Goal: Transaction & Acquisition: Book appointment/travel/reservation

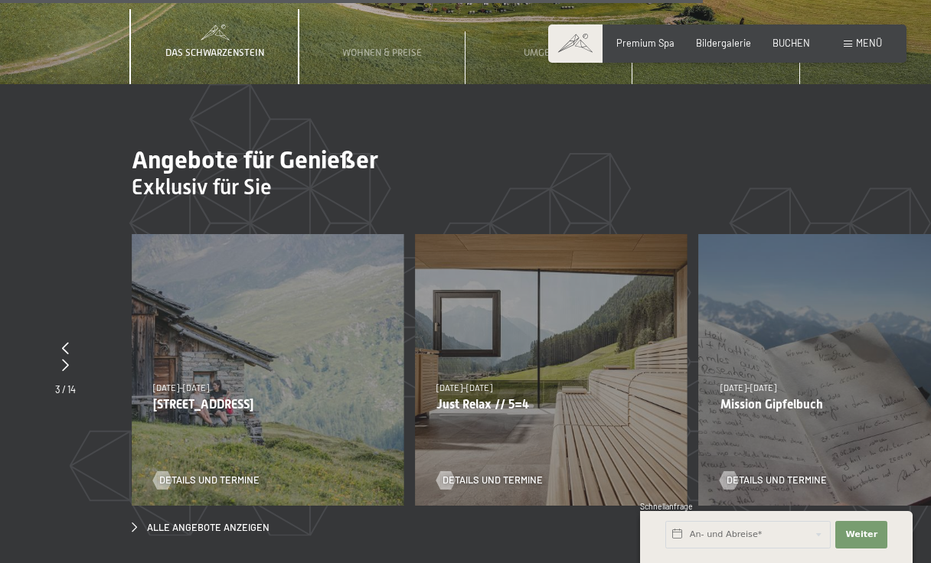
scroll to position [4186, 0]
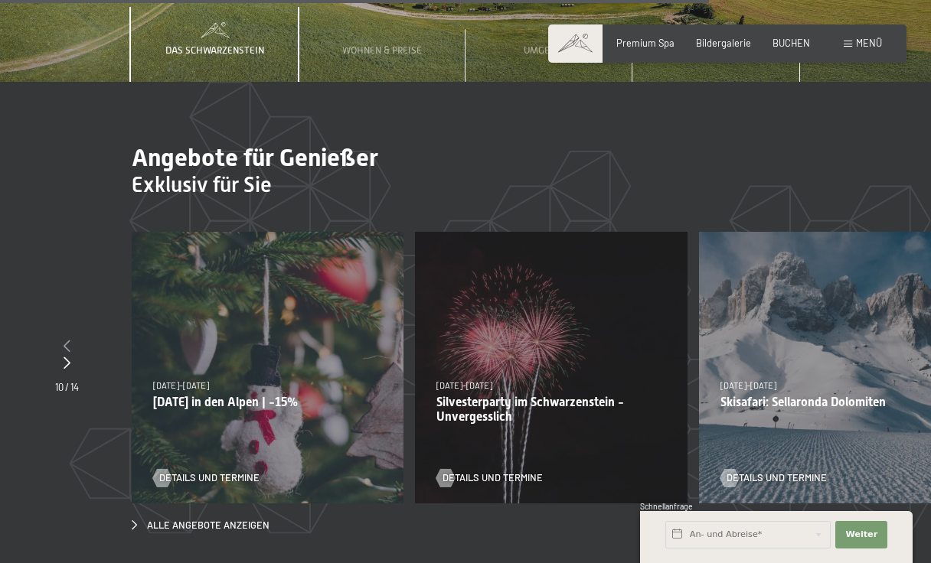
drag, startPoint x: 497, startPoint y: 359, endPoint x: 67, endPoint y: 236, distance: 447.2
click at [67, 340] on icon at bounding box center [67, 346] width 7 height 12
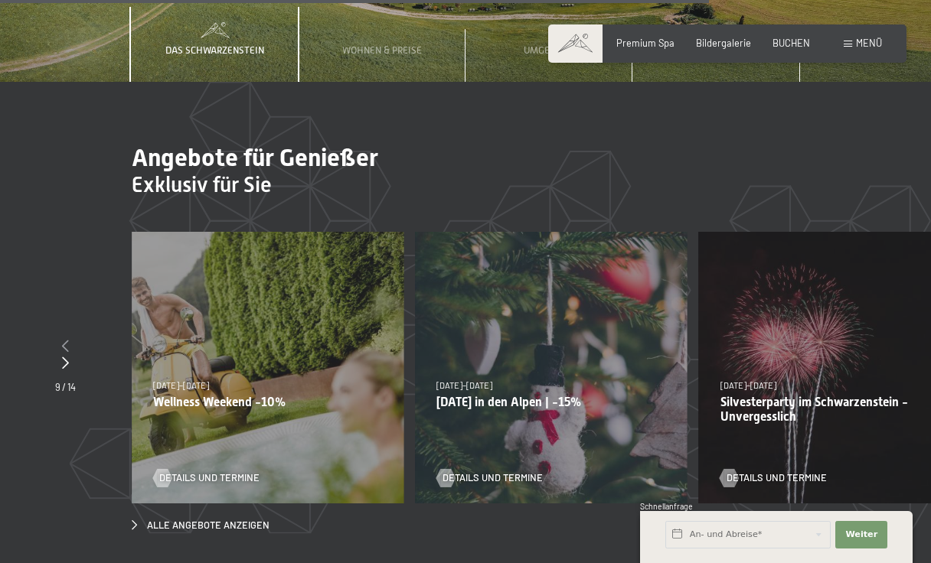
click at [67, 340] on icon at bounding box center [65, 346] width 7 height 12
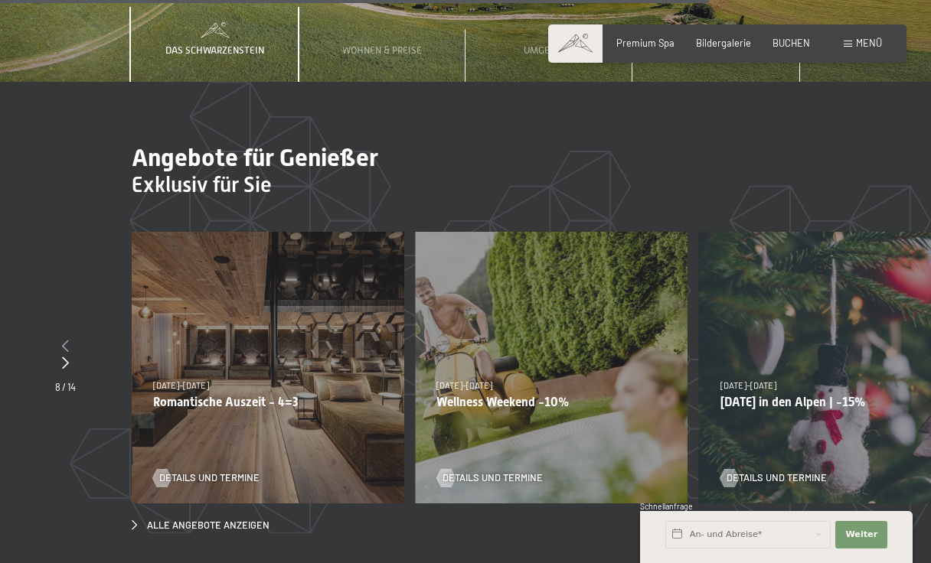
click at [67, 340] on icon at bounding box center [65, 346] width 7 height 12
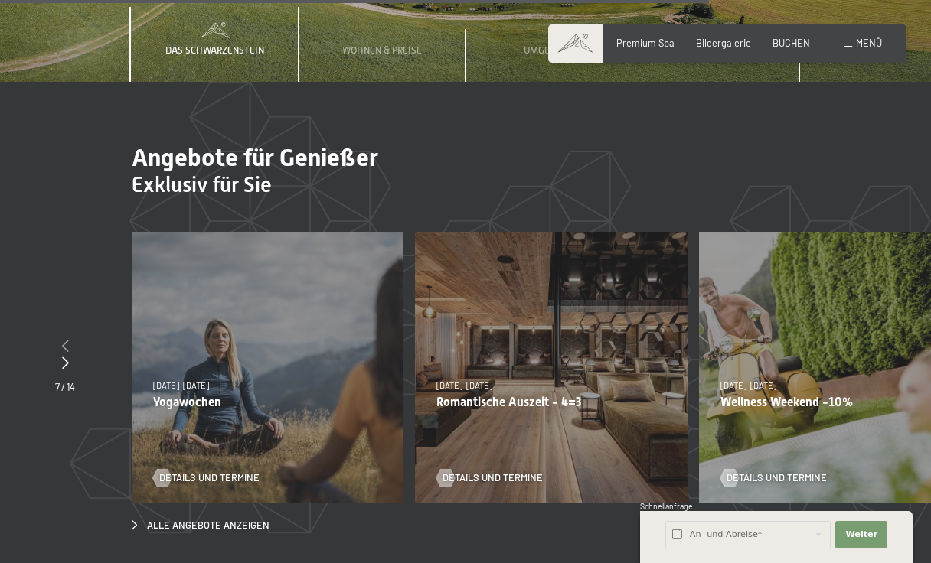
click at [67, 340] on icon at bounding box center [65, 346] width 7 height 12
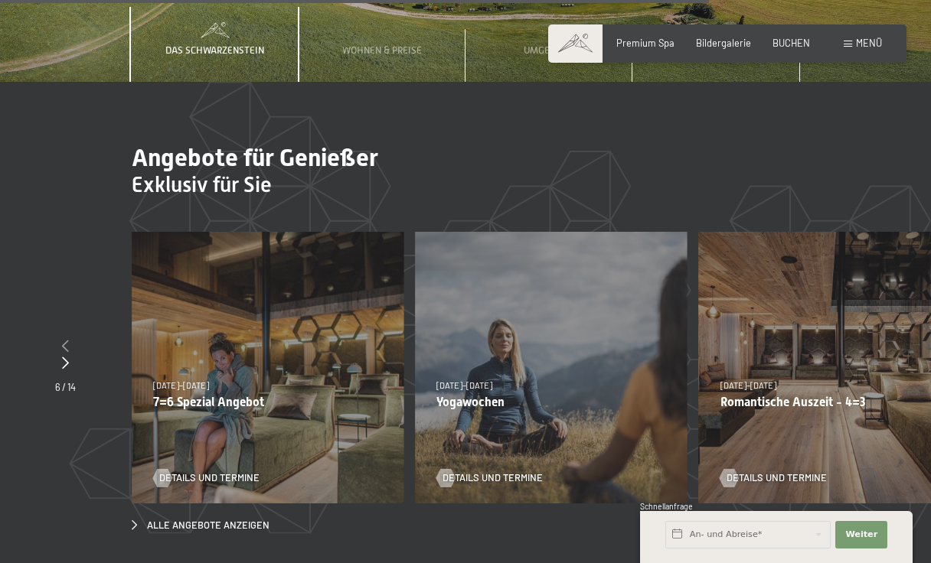
click at [67, 340] on icon at bounding box center [65, 346] width 7 height 12
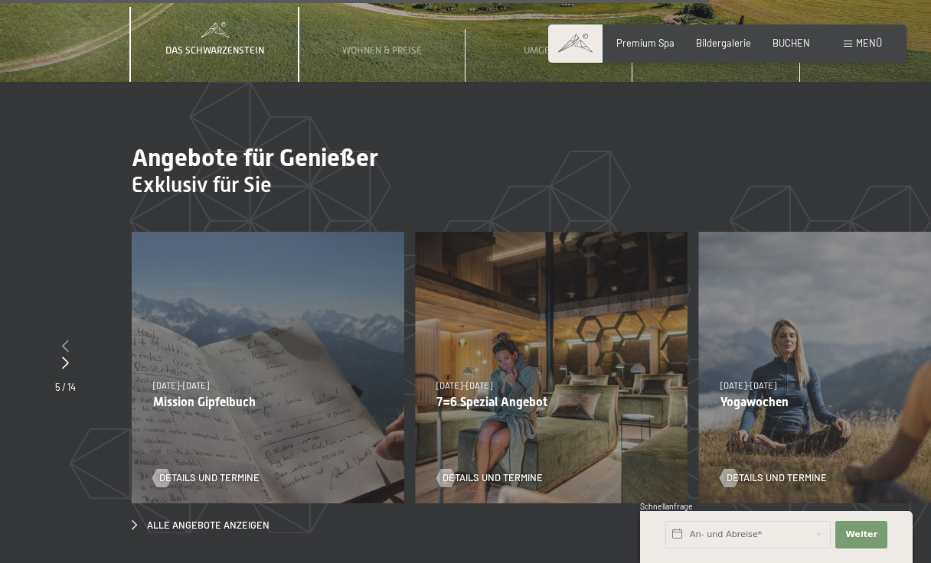
click at [67, 340] on icon at bounding box center [65, 346] width 7 height 12
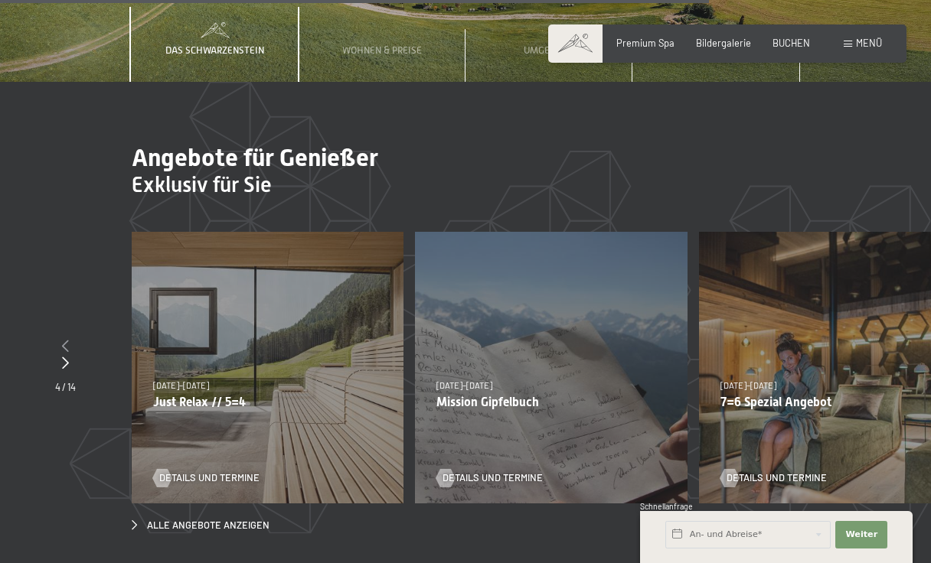
click at [67, 340] on icon at bounding box center [65, 346] width 7 height 12
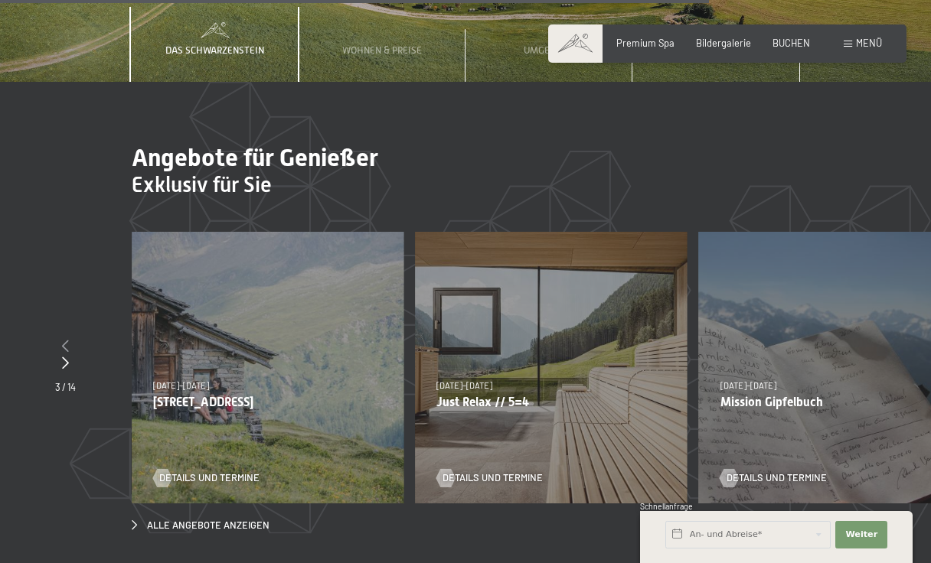
click at [70, 338] on div at bounding box center [65, 346] width 21 height 17
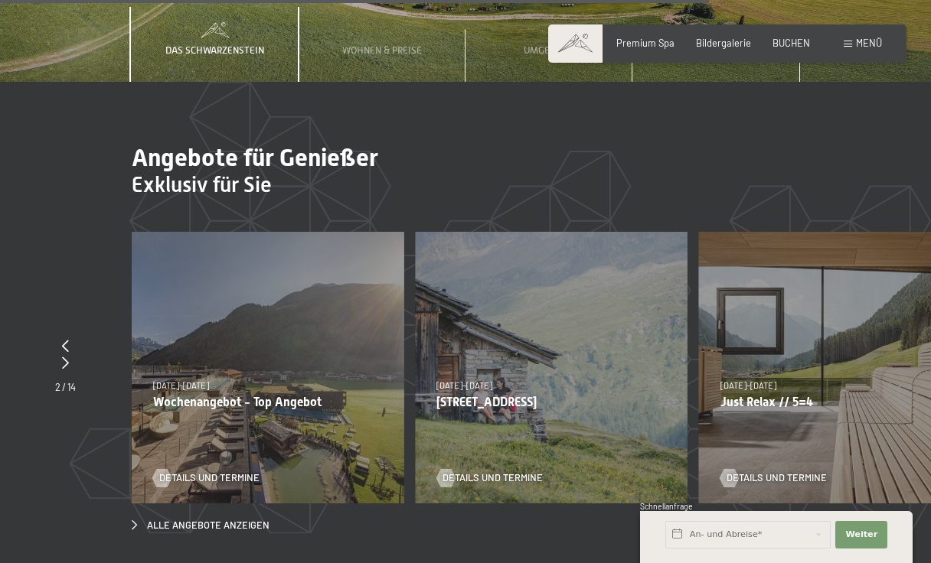
click at [205, 395] on p "Wochenangebot - Top Angebot" at bounding box center [267, 402] width 229 height 15
click at [195, 471] on span "Details und Termine" at bounding box center [224, 478] width 100 height 14
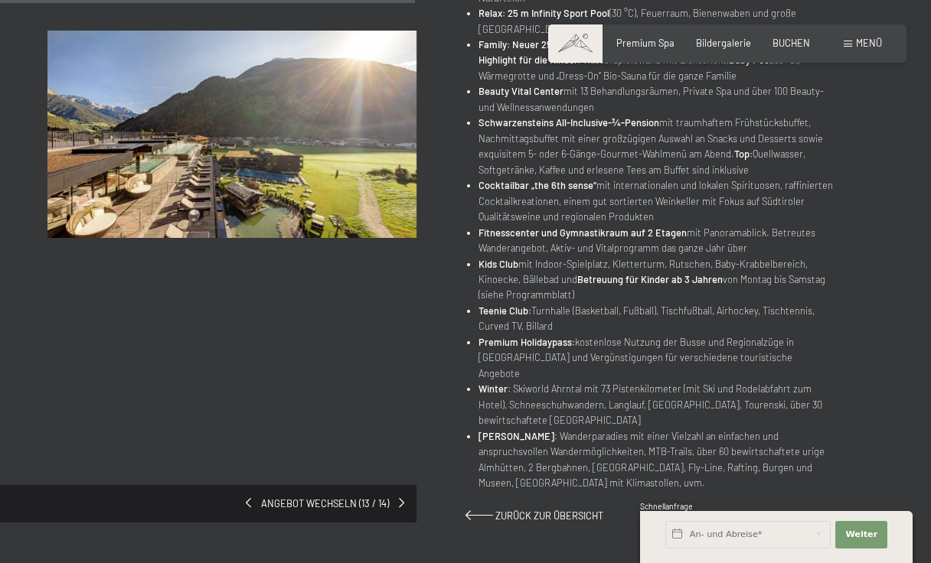
scroll to position [624, 0]
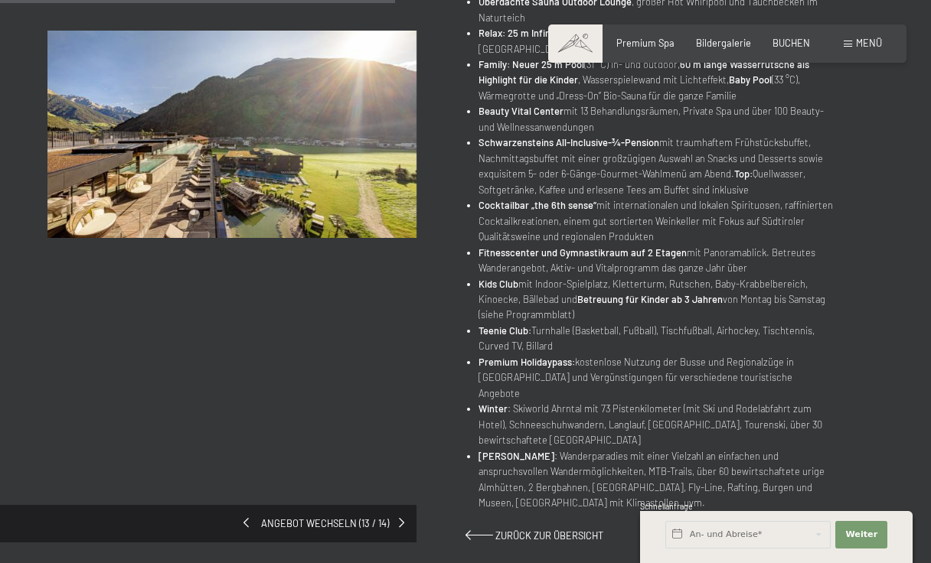
click at [246, 518] on span at bounding box center [245, 523] width 5 height 10
